Goal: Task Accomplishment & Management: Complete application form

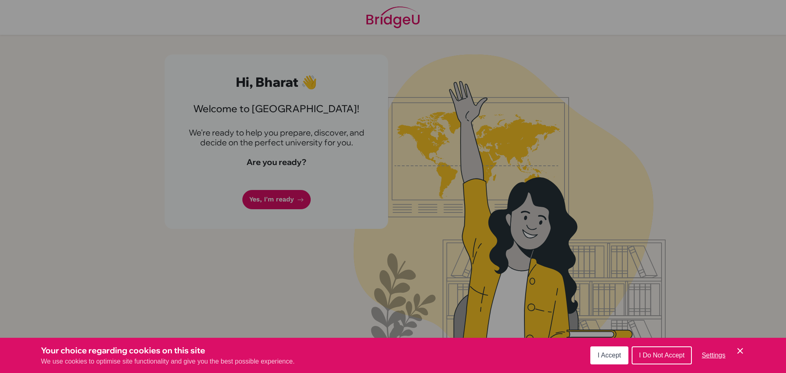
click at [611, 352] on span "I Accept" at bounding box center [609, 355] width 23 height 7
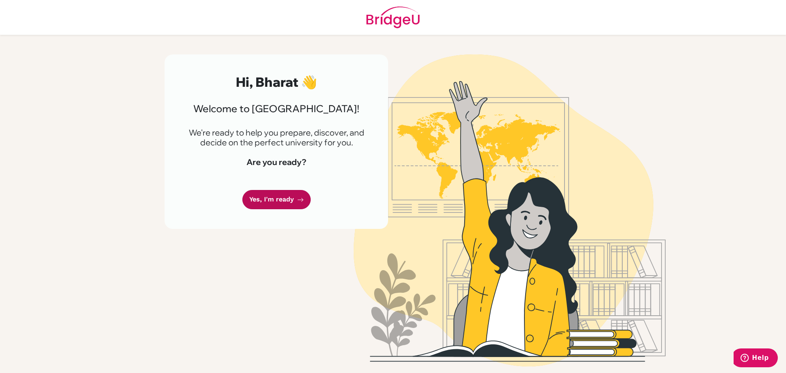
click at [282, 193] on link "Yes, I'm ready" at bounding box center [276, 199] width 68 height 19
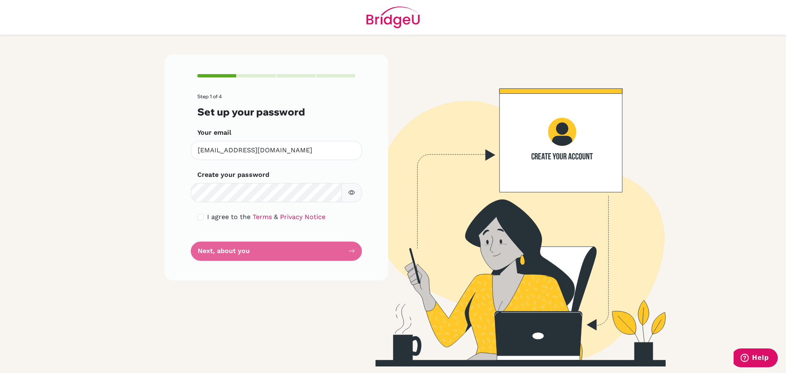
click at [288, 253] on form "Step 1 of 4 Set up your password Your email [EMAIL_ADDRESS][DOMAIN_NAME] Invali…" at bounding box center [276, 177] width 158 height 167
click at [331, 247] on form "Step 1 of 4 Set up your password Your email [EMAIL_ADDRESS][DOMAIN_NAME] Invali…" at bounding box center [276, 177] width 158 height 167
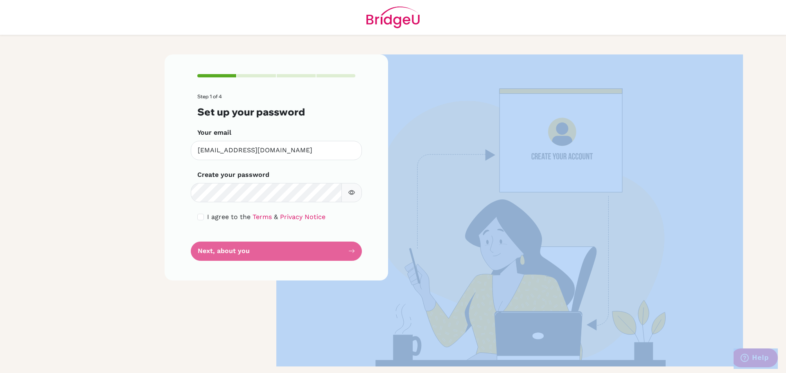
click at [331, 247] on form "Step 1 of 4 Set up your password Your email [EMAIL_ADDRESS][DOMAIN_NAME] Invali…" at bounding box center [276, 177] width 158 height 167
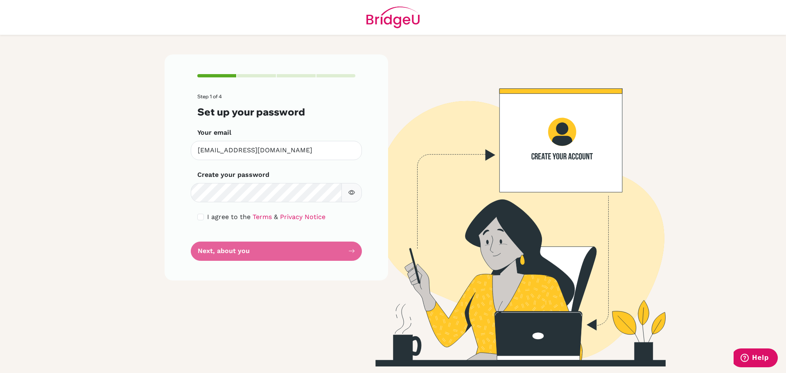
click at [331, 247] on form "Step 1 of 4 Set up your password Your email [EMAIL_ADDRESS][DOMAIN_NAME] Invali…" at bounding box center [276, 177] width 158 height 167
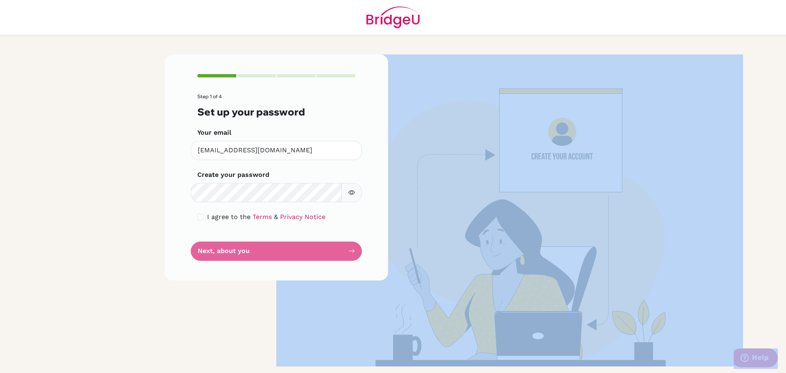
click at [331, 247] on form "Step 1 of 4 Set up your password Your email [EMAIL_ADDRESS][DOMAIN_NAME] Invali…" at bounding box center [276, 177] width 158 height 167
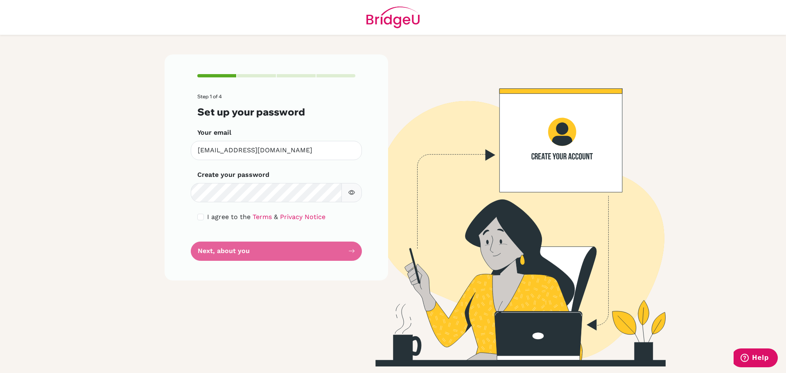
click at [288, 250] on form "Step 1 of 4 Set up your password Your email [EMAIL_ADDRESS][DOMAIN_NAME] Invali…" at bounding box center [276, 177] width 158 height 167
click at [263, 251] on form "Step 1 of 4 Set up your password Your email [EMAIL_ADDRESS][DOMAIN_NAME] Invali…" at bounding box center [276, 177] width 158 height 167
click at [199, 216] on input "checkbox" at bounding box center [200, 217] width 7 height 7
checkbox input "true"
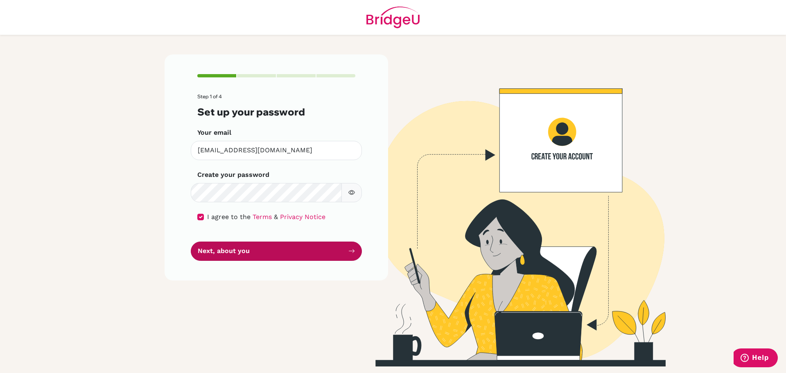
click at [230, 247] on button "Next, about you" at bounding box center [276, 251] width 171 height 19
